Goal: Find specific page/section: Find specific page/section

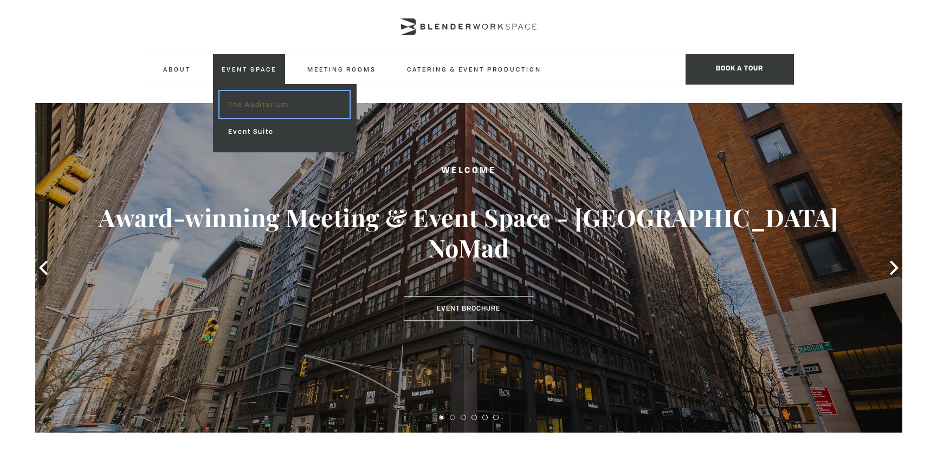
click at [247, 98] on link "The Auditorium" at bounding box center [283, 104] width 129 height 27
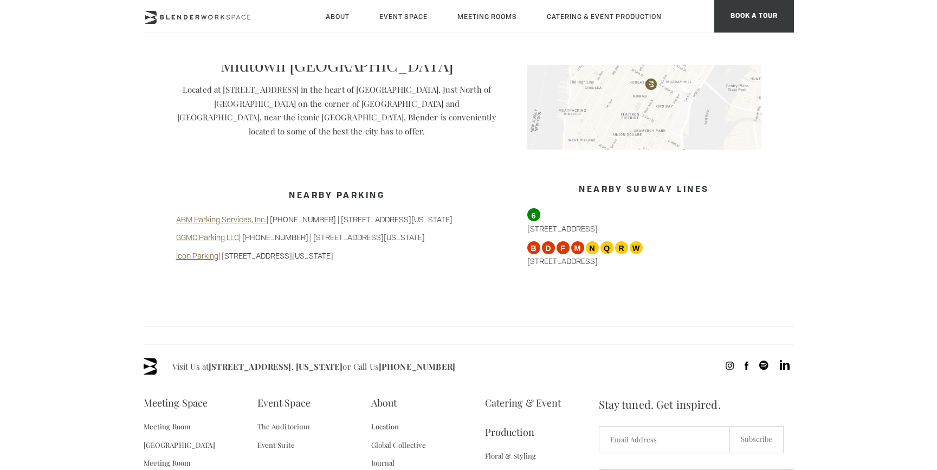
scroll to position [1057, 0]
